Goal: Information Seeking & Learning: Find contact information

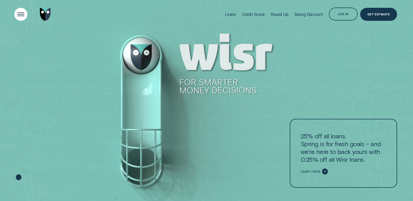
click at [19, 14] on div "Open Menu" at bounding box center [20, 14] width 19 height 19
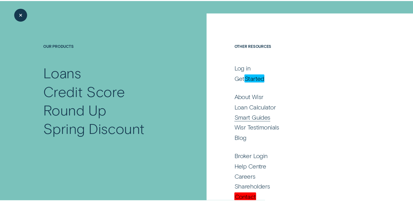
scroll to position [25, 0]
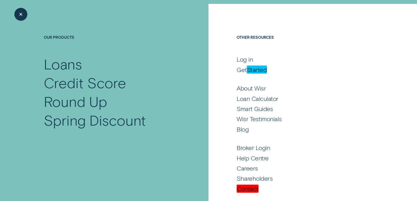
click at [20, 13] on div "Close Menu" at bounding box center [20, 14] width 19 height 19
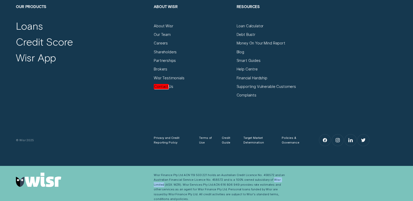
scroll to position [1907, 0]
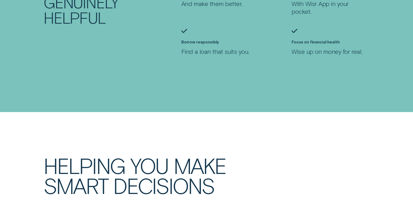
scroll to position [625, 0]
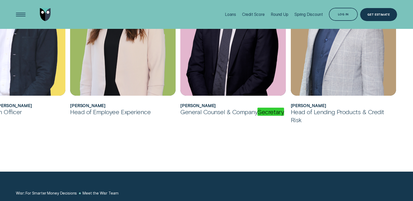
scroll to position [339, 0]
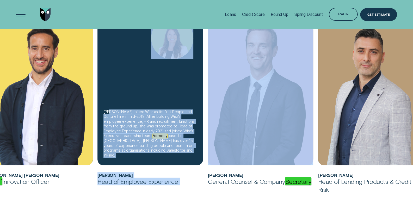
drag, startPoint x: 122, startPoint y: 100, endPoint x: 304, endPoint y: 101, distance: 181.6
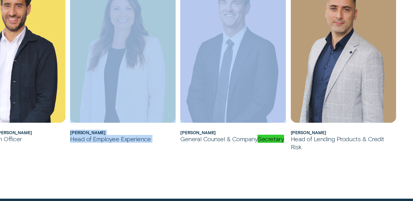
scroll to position [443, 0]
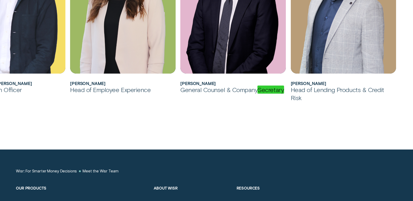
drag, startPoint x: 54, startPoint y: 61, endPoint x: 290, endPoint y: 83, distance: 237.4
drag, startPoint x: 135, startPoint y: 113, endPoint x: 330, endPoint y: 111, distance: 194.9
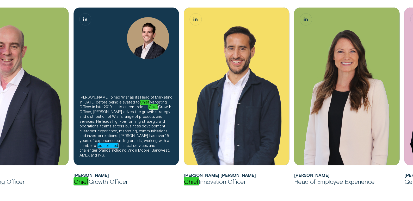
scroll to position [287, 0]
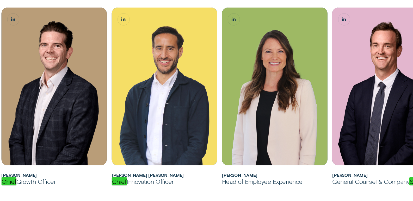
click at [7, 184] on em "Chief" at bounding box center [8, 182] width 15 height 8
click at [49, 182] on div "Chief Growth Officer" at bounding box center [54, 182] width 106 height 8
copy div "Chief Growth Officer"
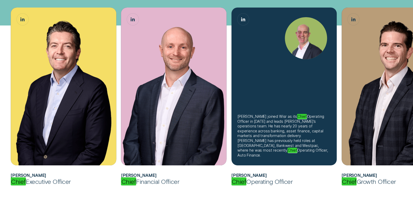
scroll to position [208, 0]
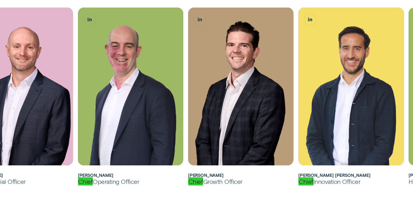
click at [196, 182] on em "Chief" at bounding box center [195, 182] width 15 height 8
click at [245, 179] on div "Chief Growth Officer" at bounding box center [241, 182] width 106 height 8
copy div "Chief Growth Officer"
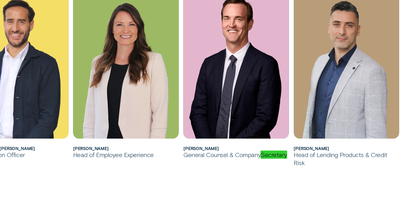
scroll to position [399, 0]
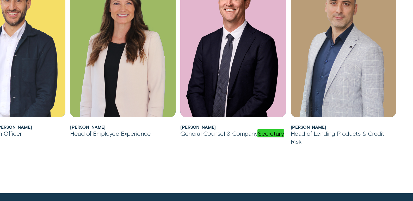
click at [266, 134] on em "Secretary" at bounding box center [270, 134] width 27 height 8
copy em "Secretary"
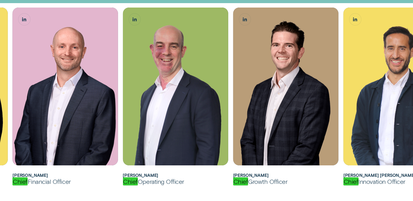
scroll to position [139, 0]
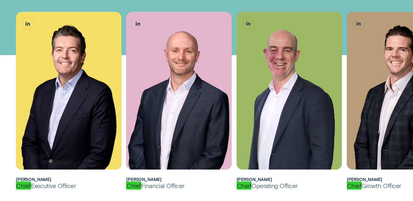
click at [45, 177] on h2 "Andrew Goodwin" at bounding box center [69, 179] width 106 height 5
copy h2 "Goodwin"
click at [27, 178] on h2 "Andrew Goodwin" at bounding box center [69, 179] width 106 height 5
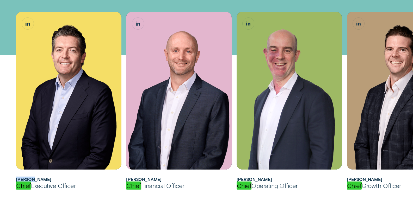
copy h2 "Andrew"
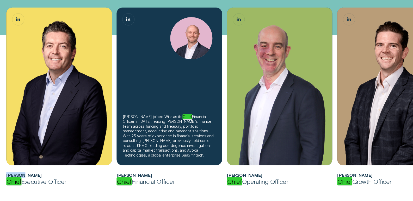
scroll to position [165, 0]
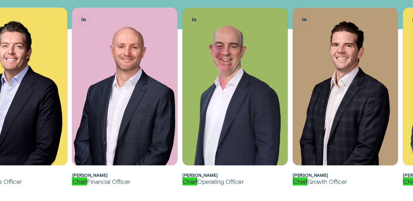
click at [99, 176] on h2 "Matthew Lewis" at bounding box center [125, 175] width 106 height 5
copy h2 "Lewis"
click at [84, 174] on h2 "Matthew Lewis" at bounding box center [125, 175] width 106 height 5
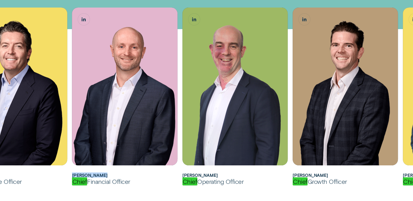
click at [103, 174] on h2 "Matthew Lewis" at bounding box center [125, 175] width 106 height 5
copy h2 "Matthew Lewis"
click at [76, 181] on em "Chief" at bounding box center [79, 182] width 15 height 8
click at [139, 184] on div "Chief Financial Officer" at bounding box center [125, 182] width 106 height 8
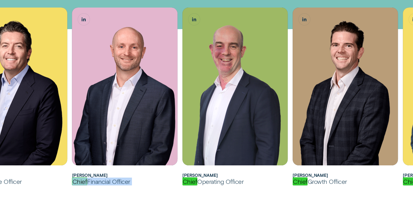
copy div "Chief Financial Officer"
click at [208, 175] on h2 "Sam Harding" at bounding box center [235, 175] width 106 height 5
copy h2 "Harding"
click at [185, 174] on h2 "Sam Harding" at bounding box center [235, 175] width 106 height 5
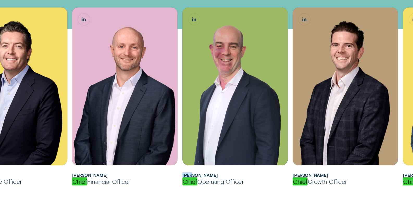
click at [185, 174] on h2 "Sam Harding" at bounding box center [235, 175] width 106 height 5
click at [201, 174] on h2 "Sam Harding" at bounding box center [235, 175] width 106 height 5
click at [190, 182] on em "Chief" at bounding box center [189, 182] width 15 height 8
click at [245, 183] on div "Chief Operating Officer" at bounding box center [235, 182] width 106 height 8
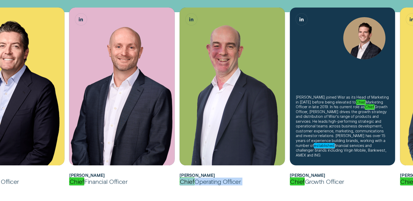
scroll to position [191, 0]
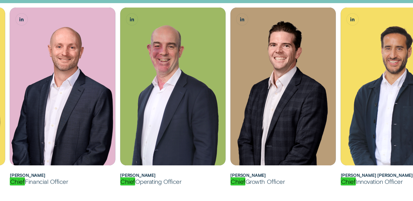
click at [257, 175] on h2 "James Goodwin" at bounding box center [283, 175] width 106 height 5
click at [239, 172] on div "James joined Wisr as its Head of Marketing in 2018 before being elevated to Chi…" at bounding box center [283, 97] width 106 height 178
click at [343, 174] on h2 "Álvaro Carpio Colón" at bounding box center [394, 175] width 106 height 5
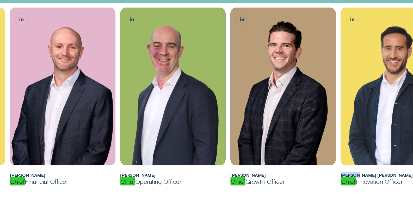
click at [343, 174] on h2 "Álvaro Carpio Colón" at bounding box center [394, 175] width 106 height 5
click at [382, 174] on h2 "Álvaro Carpio Colón" at bounding box center [394, 175] width 106 height 5
click at [349, 181] on em "Chief" at bounding box center [348, 182] width 15 height 8
click at [388, 181] on div "Chief Innovation Officer" at bounding box center [394, 182] width 106 height 8
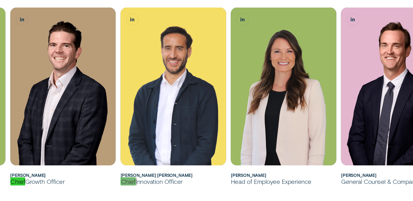
scroll to position [295, 0]
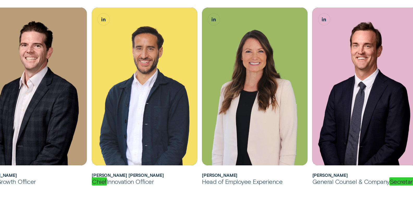
click at [209, 175] on h2 "Kate Renner" at bounding box center [255, 175] width 106 height 5
click at [218, 175] on h2 "Kate Renner" at bounding box center [255, 175] width 106 height 5
click at [329, 176] on h2 "David King" at bounding box center [365, 175] width 106 height 5
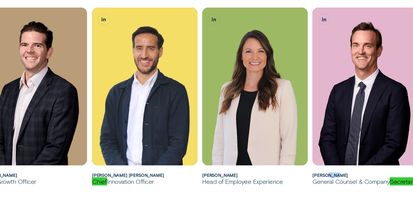
scroll to position [399, 0]
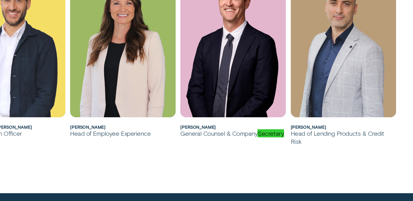
click at [300, 125] on h2 "Alexandre Maizy" at bounding box center [344, 127] width 106 height 5
click at [337, 130] on div "Head of Lending Products & Credit Risk" at bounding box center [344, 138] width 106 height 16
click at [331, 130] on div "Head of Lending Products & Credit Risk" at bounding box center [344, 138] width 106 height 16
click at [327, 128] on h2 "Alexandre Maizy" at bounding box center [344, 127] width 106 height 5
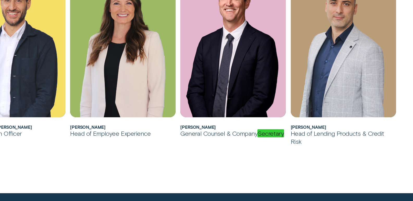
click at [299, 132] on div "Head of Lending Products & Credit Risk" at bounding box center [344, 138] width 106 height 16
click at [321, 132] on div "Head of Lending Products & Credit Risk" at bounding box center [344, 138] width 106 height 16
click at [298, 139] on div "Head of Lending Products & Credit Risk" at bounding box center [344, 138] width 106 height 16
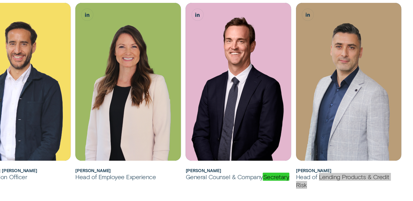
scroll to position [477, 0]
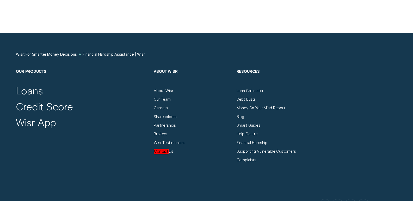
scroll to position [1504, 0]
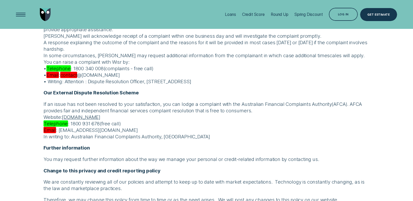
scroll to position [1913, 0]
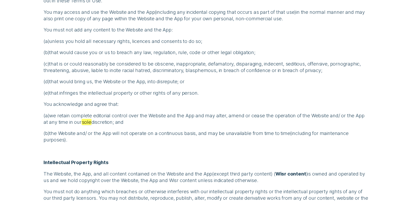
scroll to position [161, 0]
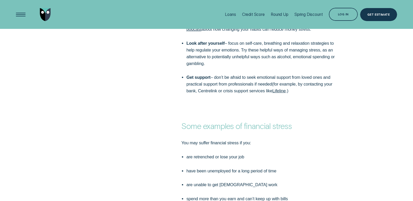
scroll to position [900, 0]
